Goal: Entertainment & Leisure: Consume media (video, audio)

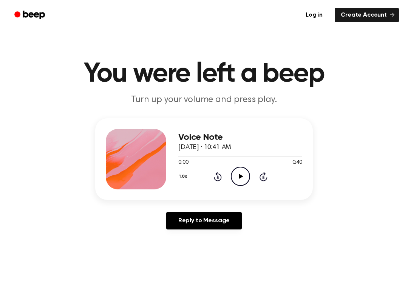
click at [404, 18] on div "Log in Create Account" at bounding box center [204, 15] width 408 height 30
click at [240, 158] on div at bounding box center [240, 156] width 124 height 6
click at [241, 179] on icon "Play Audio" at bounding box center [240, 176] width 19 height 19
click at [256, 171] on div "1.0x Rewind 5 seconds Pause Audio Skip 5 seconds" at bounding box center [240, 176] width 124 height 19
click at [245, 185] on circle at bounding box center [240, 176] width 19 height 19
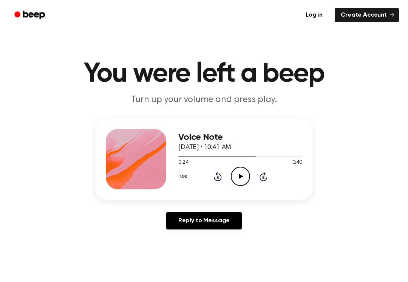
click at [219, 178] on icon "Rewind 5 seconds" at bounding box center [218, 177] width 8 height 10
click at [223, 177] on div "1.0x Rewind 5 seconds Play Audio Skip 5 seconds" at bounding box center [240, 176] width 124 height 19
click at [217, 181] on icon at bounding box center [218, 176] width 8 height 9
click at [217, 174] on icon at bounding box center [218, 176] width 8 height 9
click at [226, 176] on div "1.0x Rewind 5 seconds Play Audio Skip 5 seconds" at bounding box center [240, 176] width 124 height 19
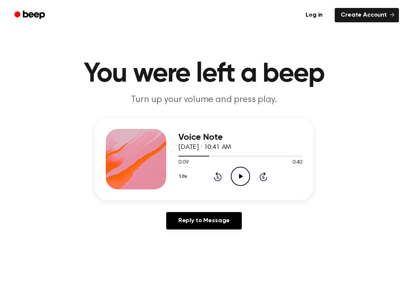
click at [222, 175] on icon "Rewind 5 seconds" at bounding box center [218, 177] width 8 height 10
click at [225, 168] on div "1.0x Rewind 5 seconds Play Audio Skip 5 seconds" at bounding box center [240, 176] width 124 height 19
click at [219, 178] on icon "Rewind 5 seconds" at bounding box center [218, 177] width 8 height 10
click at [253, 172] on div "1.0x Rewind 5 seconds Play Audio Skip 5 seconds" at bounding box center [240, 176] width 124 height 19
click at [241, 166] on div "0:00 0:40" at bounding box center [240, 163] width 124 height 8
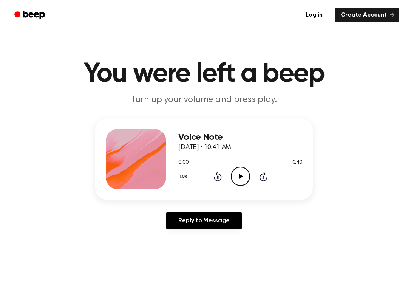
click at [248, 178] on icon "Play Audio" at bounding box center [240, 176] width 19 height 19
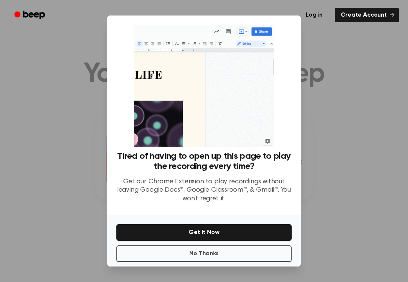
click at [196, 247] on button "No Thanks" at bounding box center [203, 253] width 175 height 17
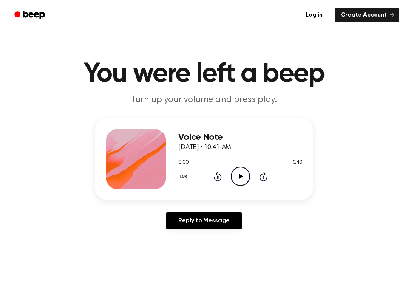
click at [244, 172] on icon "Play Audio" at bounding box center [240, 176] width 19 height 19
click at [236, 178] on icon "Pause Audio" at bounding box center [240, 176] width 19 height 19
click at [247, 174] on icon "Play Audio" at bounding box center [240, 176] width 19 height 19
click at [241, 180] on icon "Pause Audio" at bounding box center [240, 176] width 19 height 19
